Goal: Task Accomplishment & Management: Complete application form

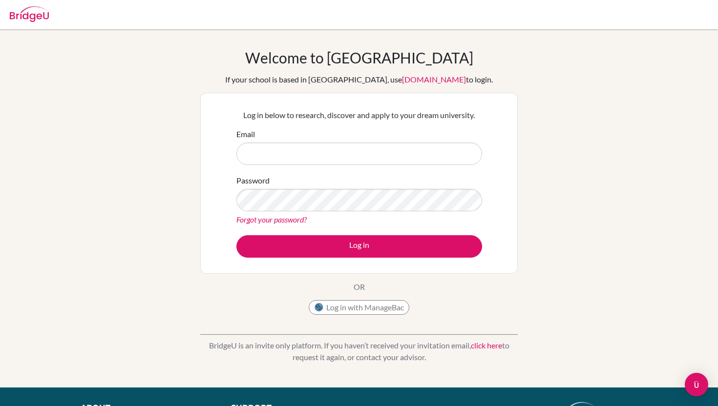
click at [341, 316] on div "Log in with ManageBac" at bounding box center [359, 310] width 101 height 20
click at [328, 303] on button "Log in with ManageBac" at bounding box center [359, 307] width 101 height 15
click at [348, 318] on div "Log in with ManageBac" at bounding box center [359, 310] width 101 height 20
click at [339, 314] on button "Log in with ManageBac" at bounding box center [359, 307] width 101 height 15
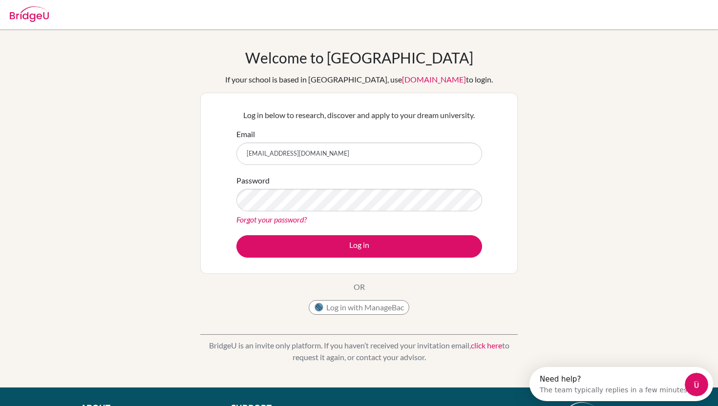
type input "[EMAIL_ADDRESS][DOMAIN_NAME]"
click at [274, 214] on div "Forgot your password?" at bounding box center [359, 220] width 246 height 12
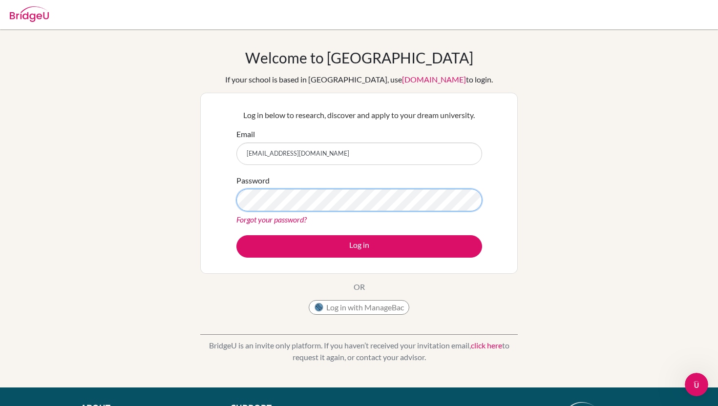
click at [236, 235] on button "Log in" at bounding box center [359, 246] width 246 height 22
